Goal: Task Accomplishment & Management: Use online tool/utility

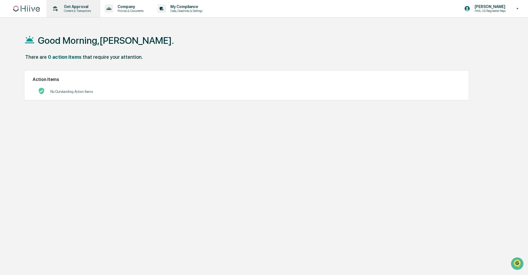
click at [79, 8] on p "Get Approval" at bounding box center [76, 6] width 34 height 4
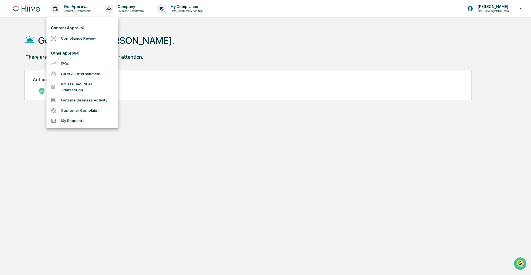
click at [87, 205] on div at bounding box center [265, 137] width 531 height 275
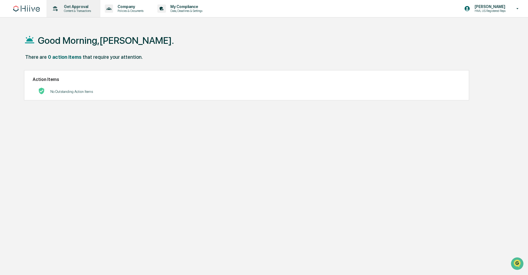
click at [76, 11] on p "Content & Transactions" at bounding box center [76, 11] width 34 height 4
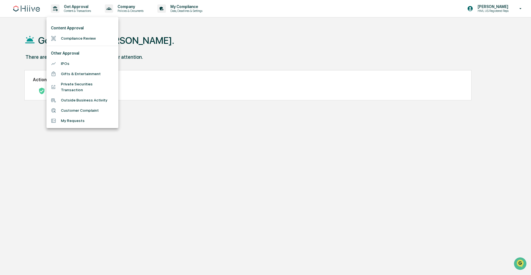
click at [70, 39] on li "Compliance Review" at bounding box center [82, 38] width 72 height 10
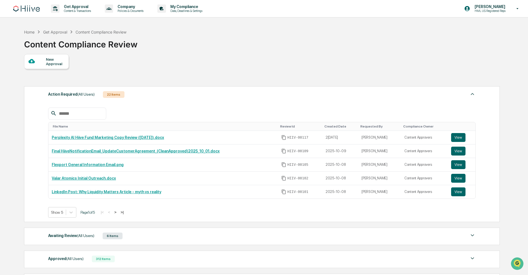
click at [4, 150] on div "Get Approval Content & Transactions Company Policies & Documents My Compliance …" at bounding box center [264, 170] width 528 height 341
click at [505, 12] on p "HML US Registered Reps" at bounding box center [489, 11] width 38 height 4
click at [253, 57] on div at bounding box center [265, 137] width 531 height 275
click at [118, 212] on button ">" at bounding box center [116, 211] width 6 height 5
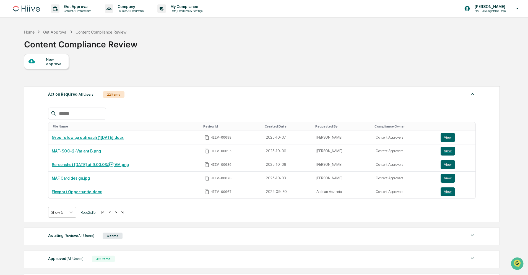
click at [80, 116] on input "text" at bounding box center [80, 113] width 47 height 7
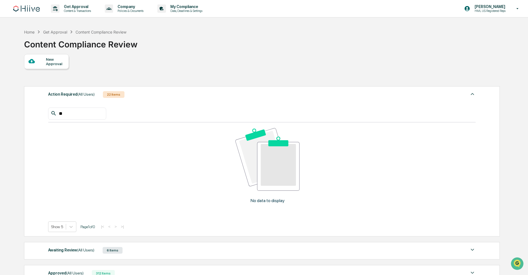
type input "*"
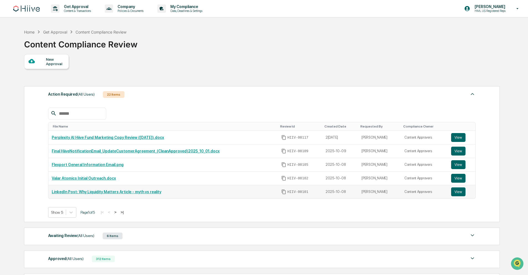
scroll to position [66, 0]
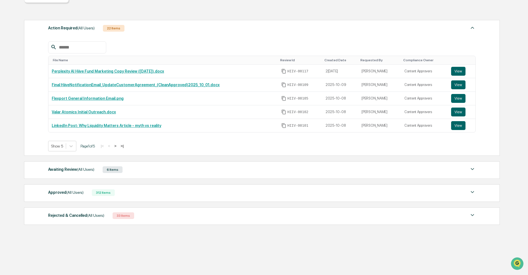
click at [59, 191] on div "Approved (All Users)" at bounding box center [65, 191] width 35 height 7
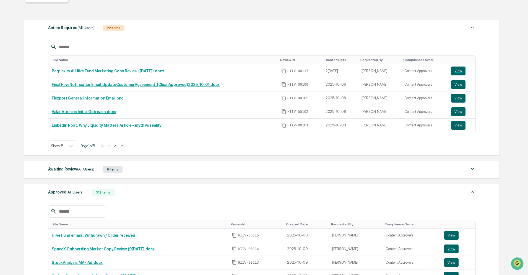
click at [78, 211] on input "text" at bounding box center [80, 211] width 47 height 7
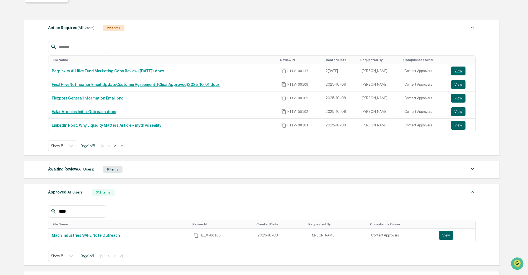
scroll to position [117, 0]
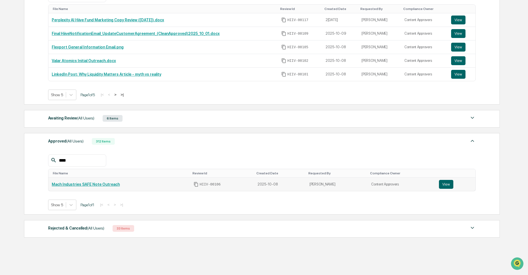
type input "****"
click at [83, 182] on link "Mach Industries SAFE Note Outreach" at bounding box center [86, 184] width 68 height 4
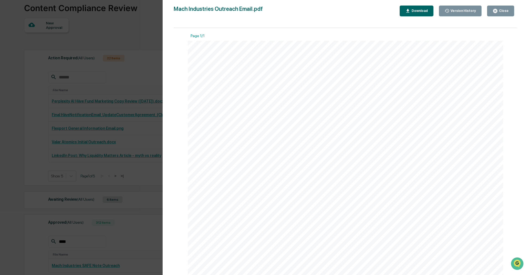
scroll to position [0, 0]
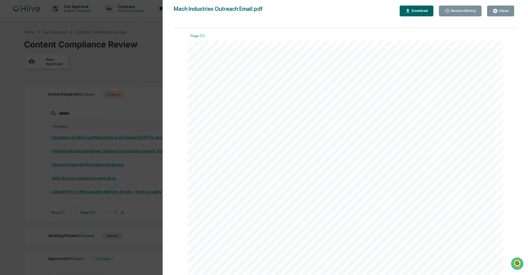
click at [504, 12] on div "Close" at bounding box center [503, 11] width 11 height 4
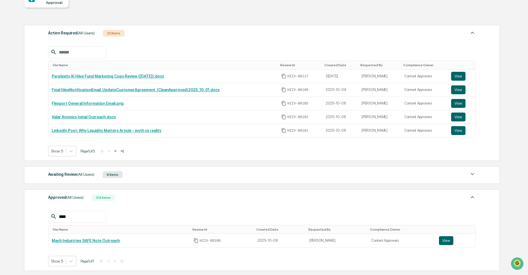
scroll to position [130, 0]
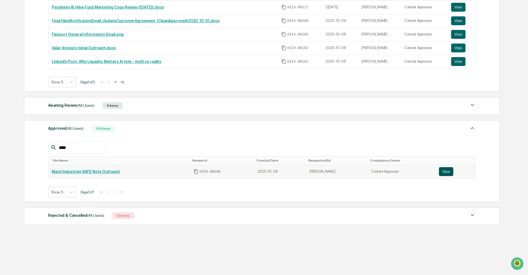
click at [440, 170] on button "View" at bounding box center [446, 171] width 14 height 9
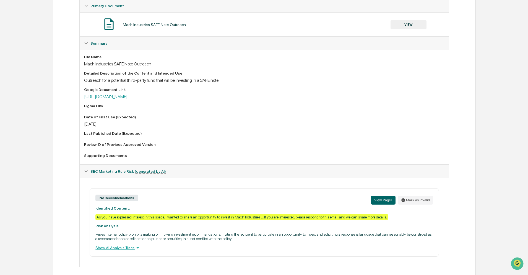
scroll to position [119, 0]
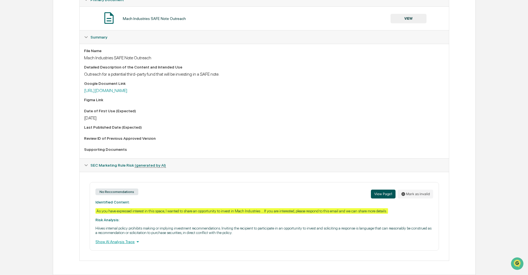
click at [381, 193] on button "View Page 1" at bounding box center [383, 193] width 25 height 9
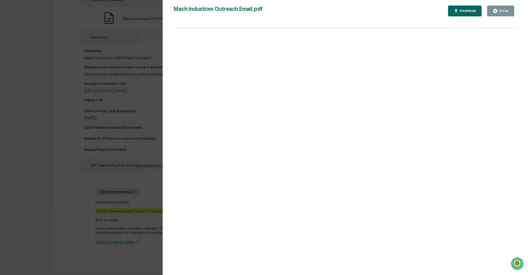
click at [504, 10] on div "Close" at bounding box center [503, 11] width 11 height 4
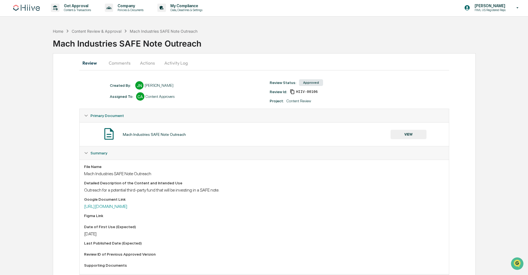
scroll to position [0, 0]
